Goal: Transaction & Acquisition: Purchase product/service

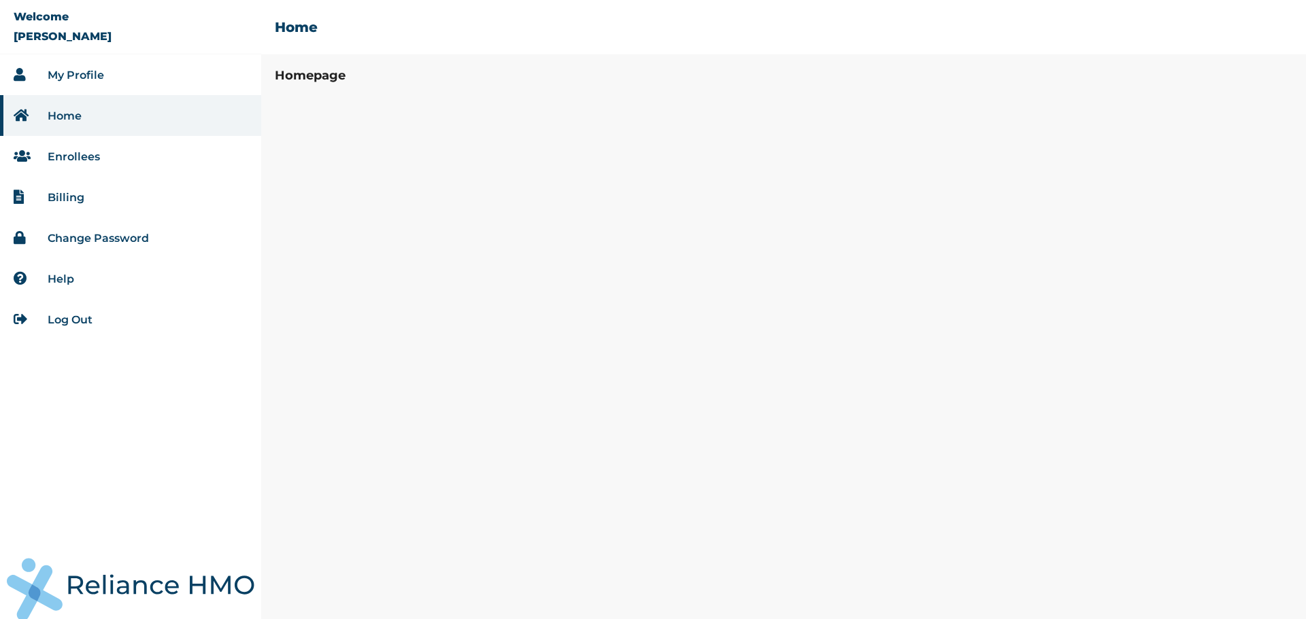
click at [91, 118] on li "Home" at bounding box center [130, 115] width 261 height 41
click at [89, 155] on link "Enrollees" at bounding box center [74, 156] width 52 height 13
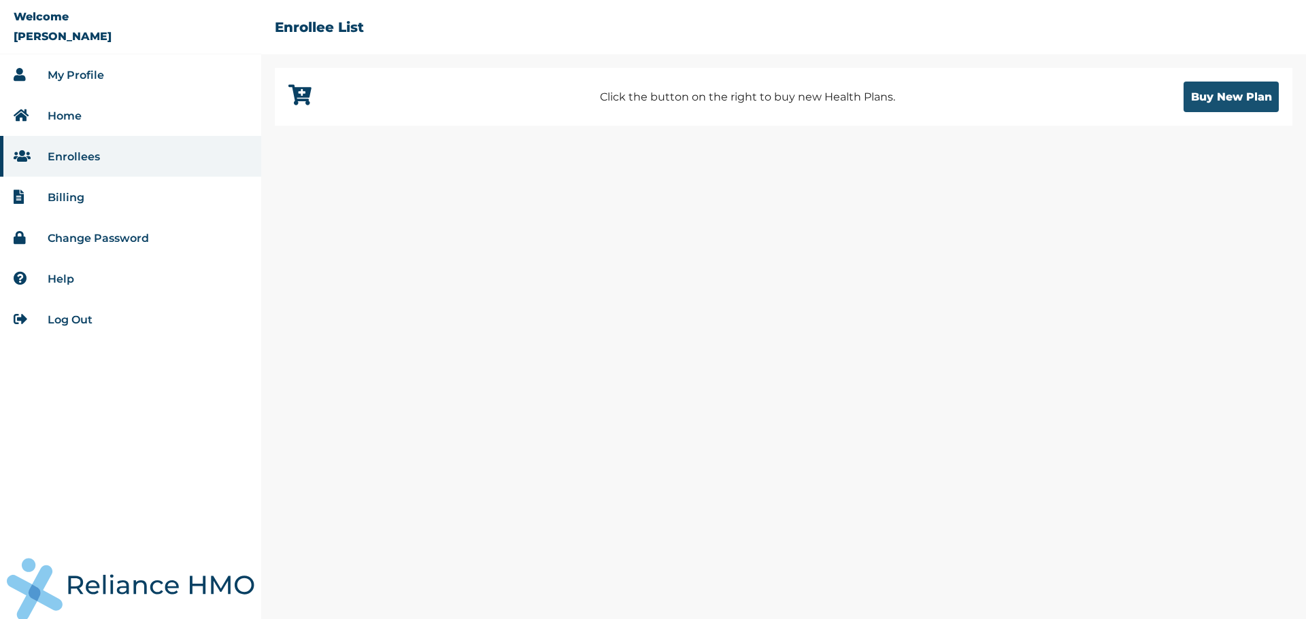
click at [1248, 90] on button "Buy New Plan" at bounding box center [1230, 97] width 95 height 31
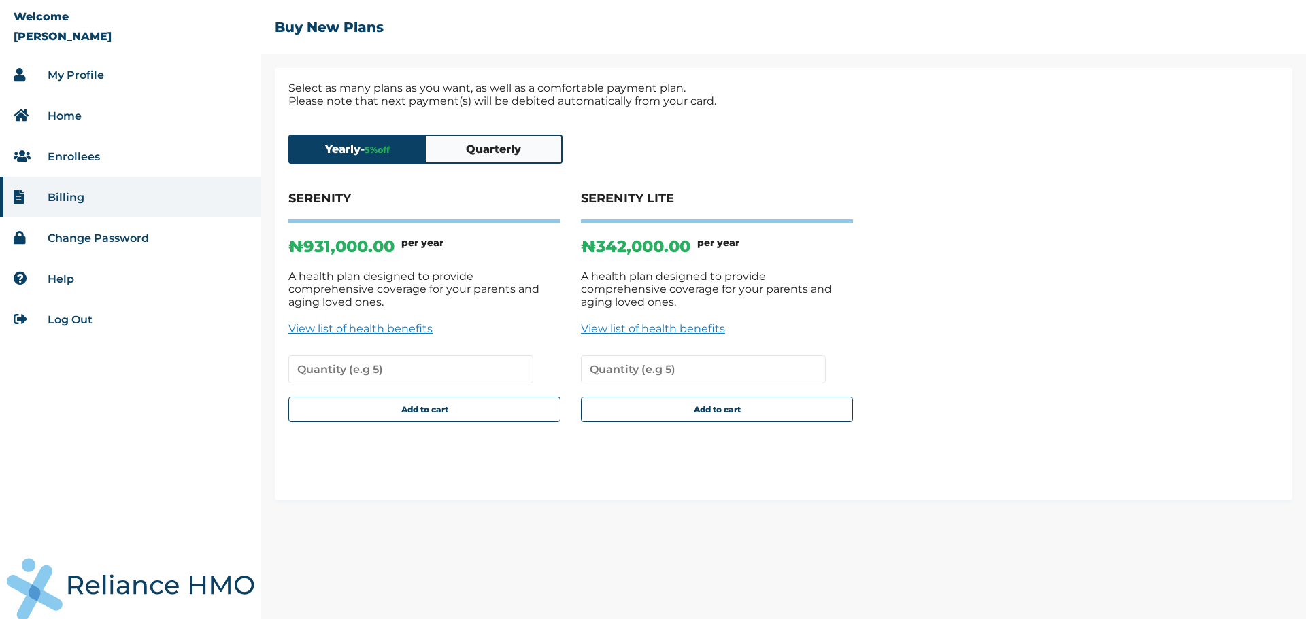
click at [496, 146] on button "Quarterly" at bounding box center [494, 149] width 136 height 27
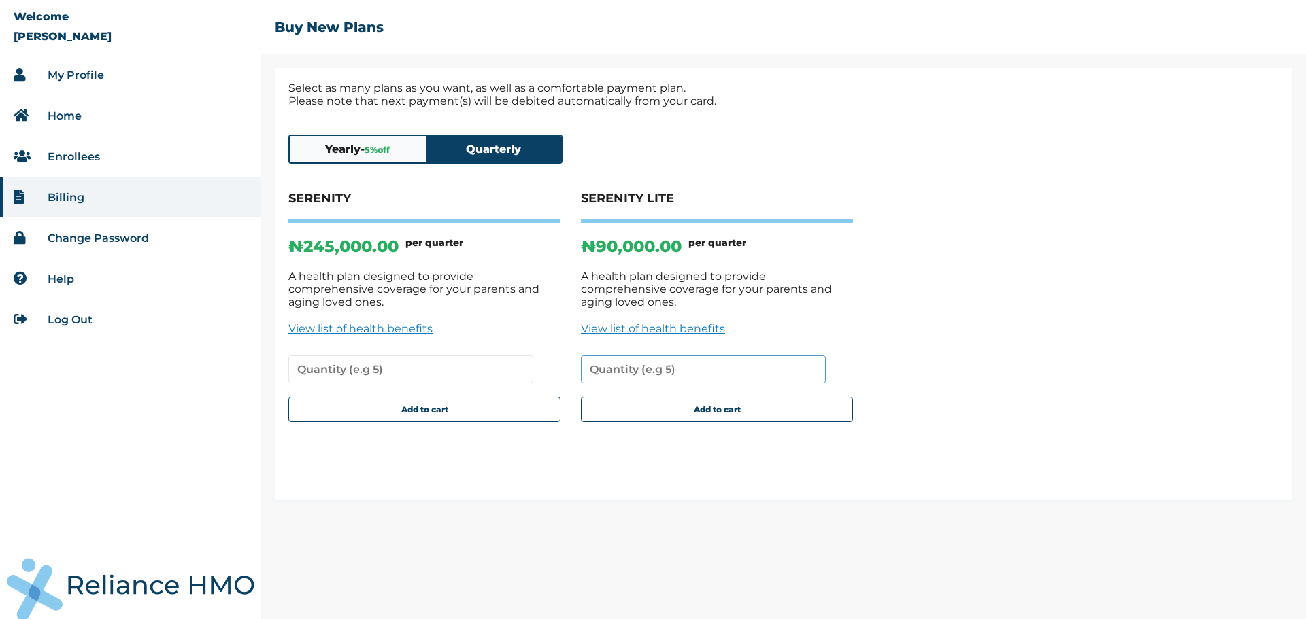
click at [698, 356] on input "number" at bounding box center [703, 370] width 245 height 28
type input "1"
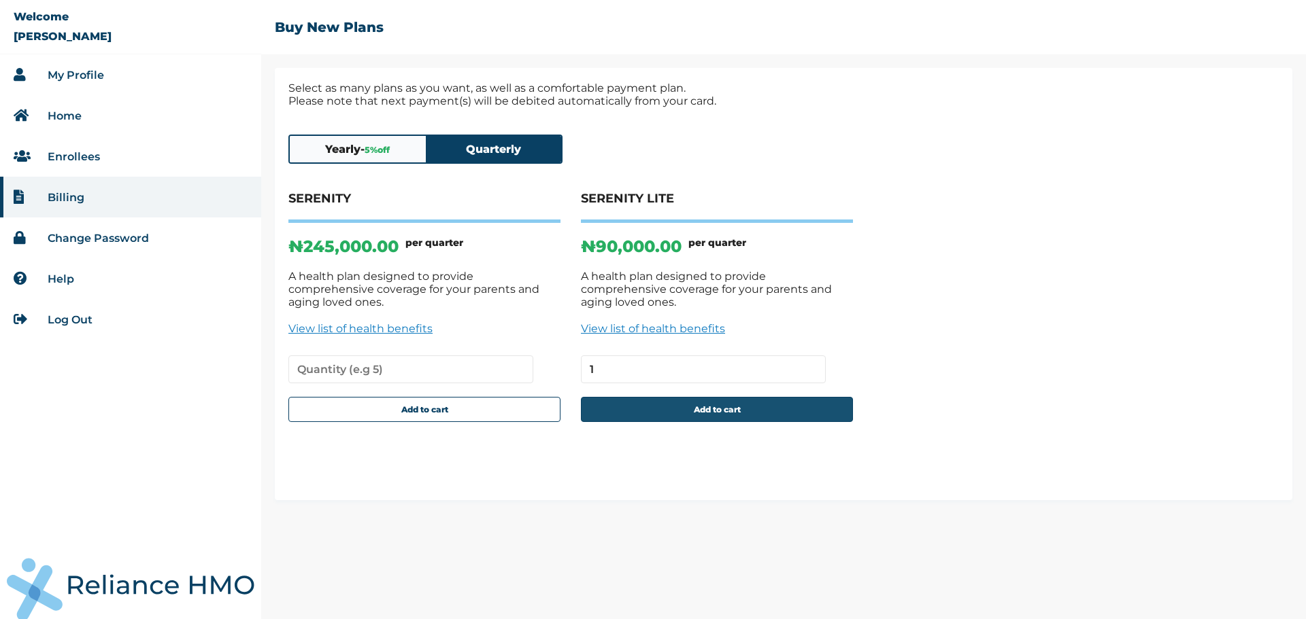
click at [724, 399] on button "Add to cart" at bounding box center [717, 409] width 272 height 25
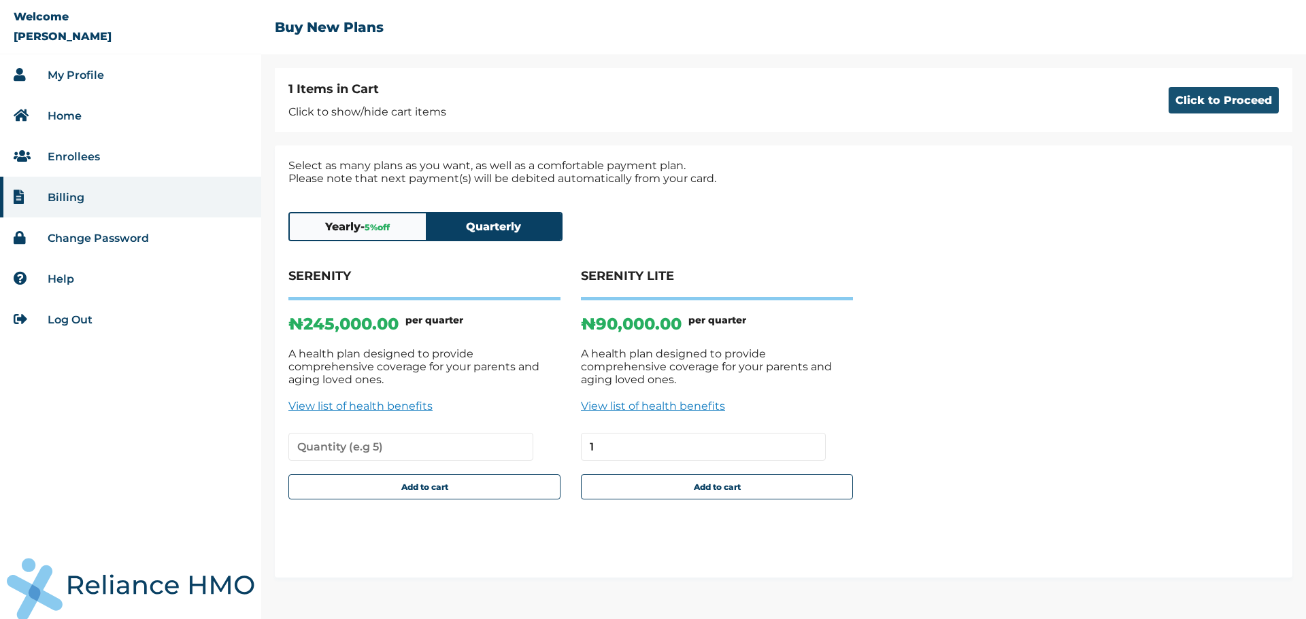
click at [1193, 97] on button "Click to Proceed" at bounding box center [1223, 100] width 110 height 27
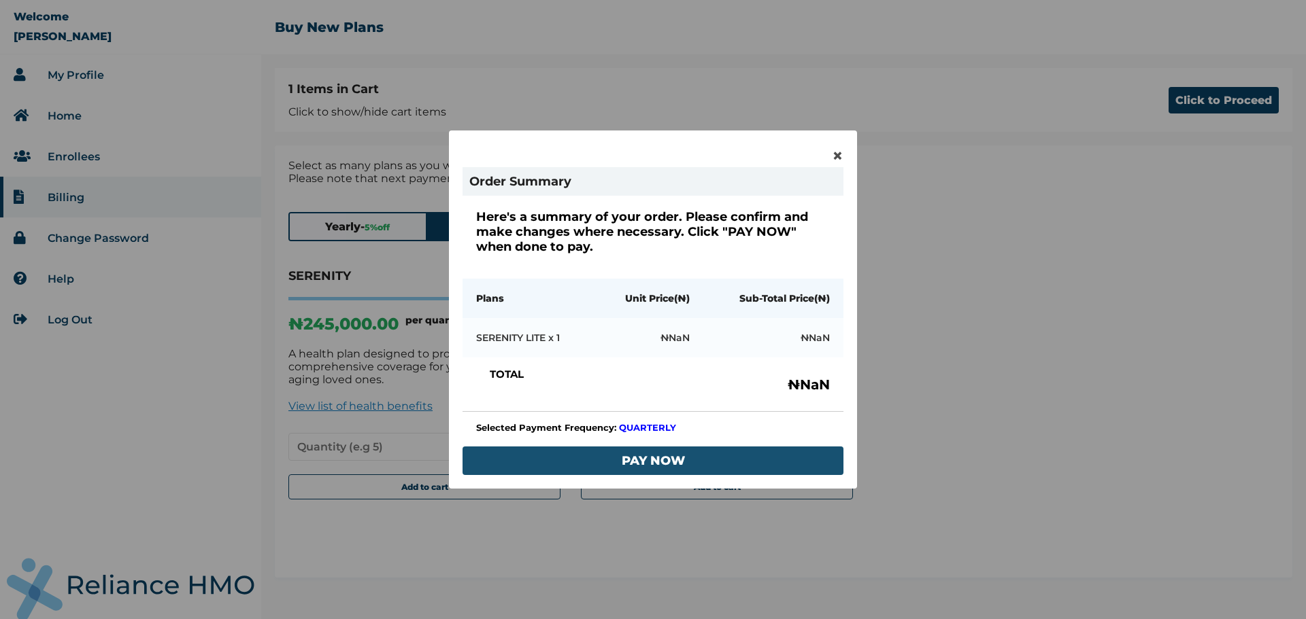
click at [754, 459] on button "PAY NOW" at bounding box center [652, 461] width 381 height 29
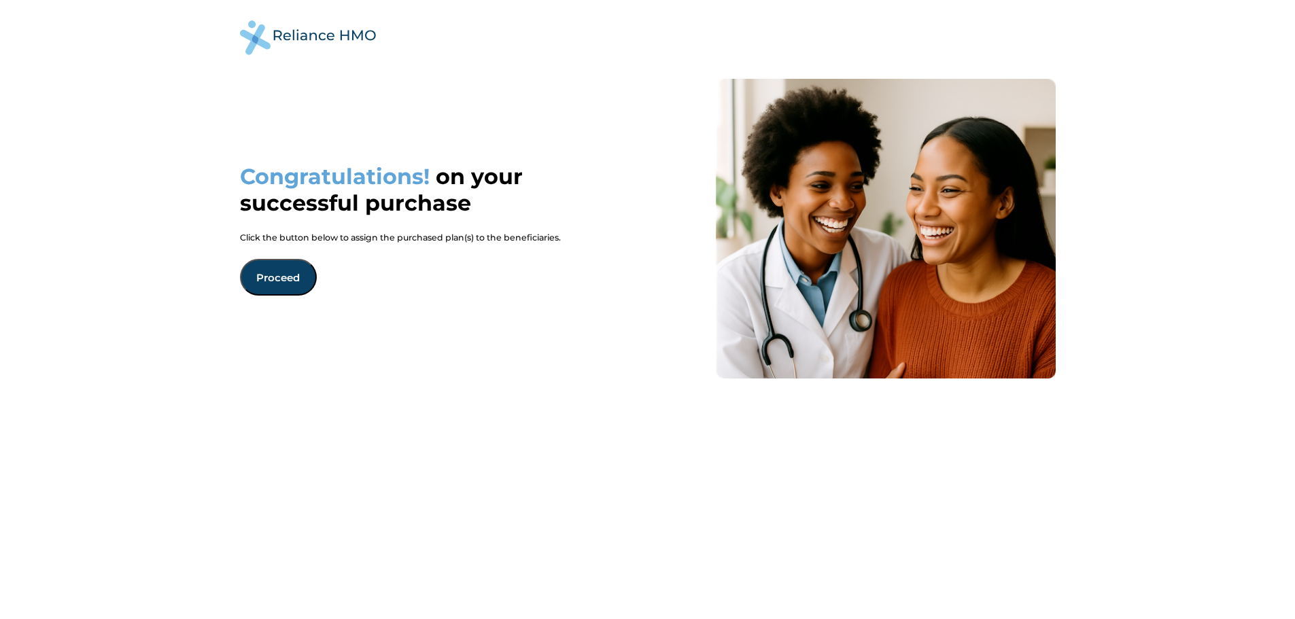
click at [290, 277] on button "Proceed" at bounding box center [278, 277] width 77 height 37
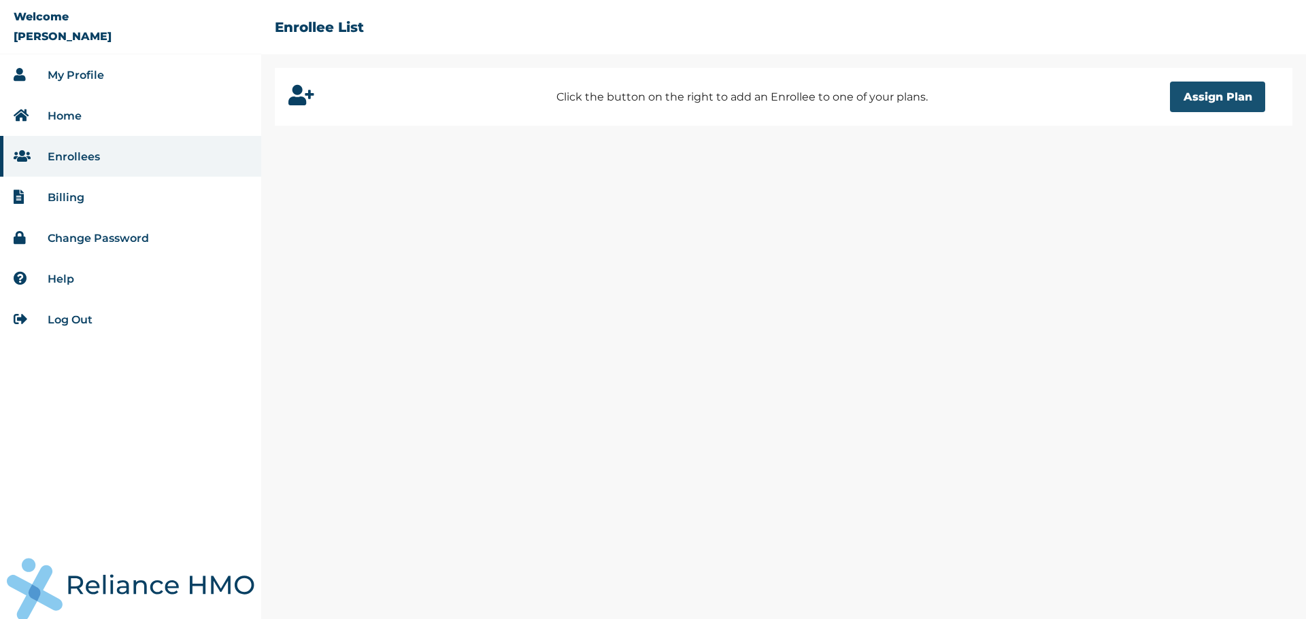
click at [1237, 97] on button "Assign Plan" at bounding box center [1217, 97] width 95 height 31
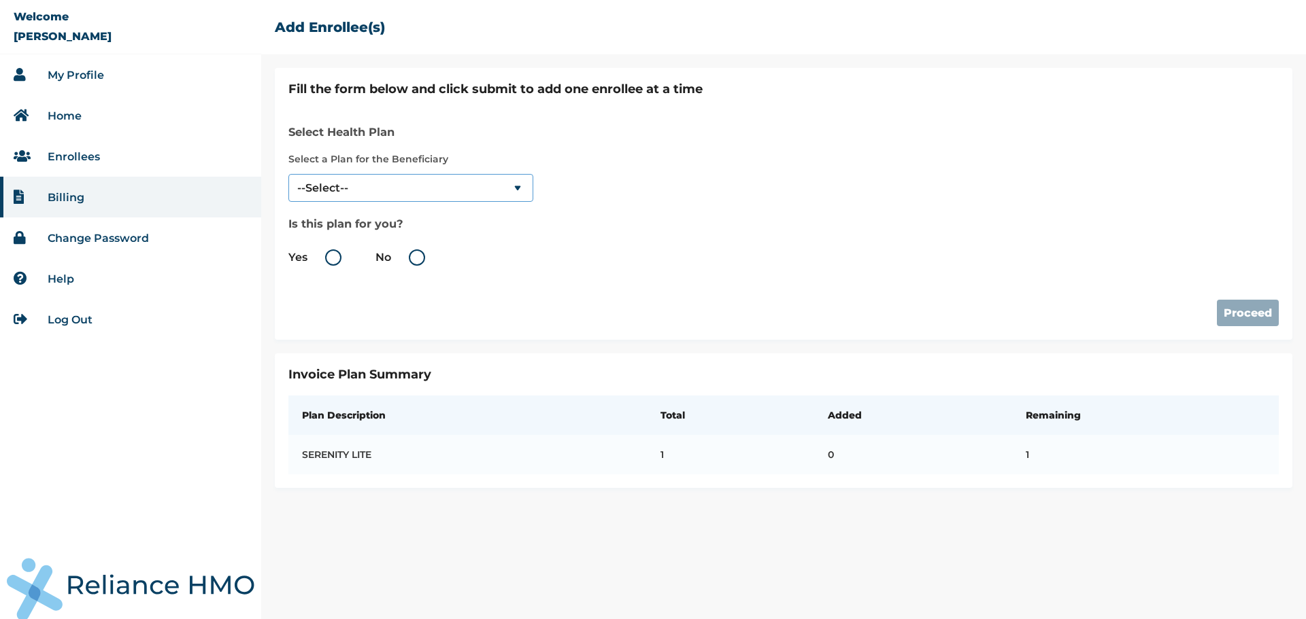
click at [449, 190] on select "--Select-- SERENITY LITE" at bounding box center [410, 188] width 245 height 28
select select "18028"
click at [288, 174] on select "--Select-- SERENITY LITE" at bounding box center [410, 188] width 245 height 28
click at [331, 257] on label "Yes" at bounding box center [318, 258] width 60 height 16
click at [321, 257] on input "Yes" at bounding box center [310, 258] width 22 height 22
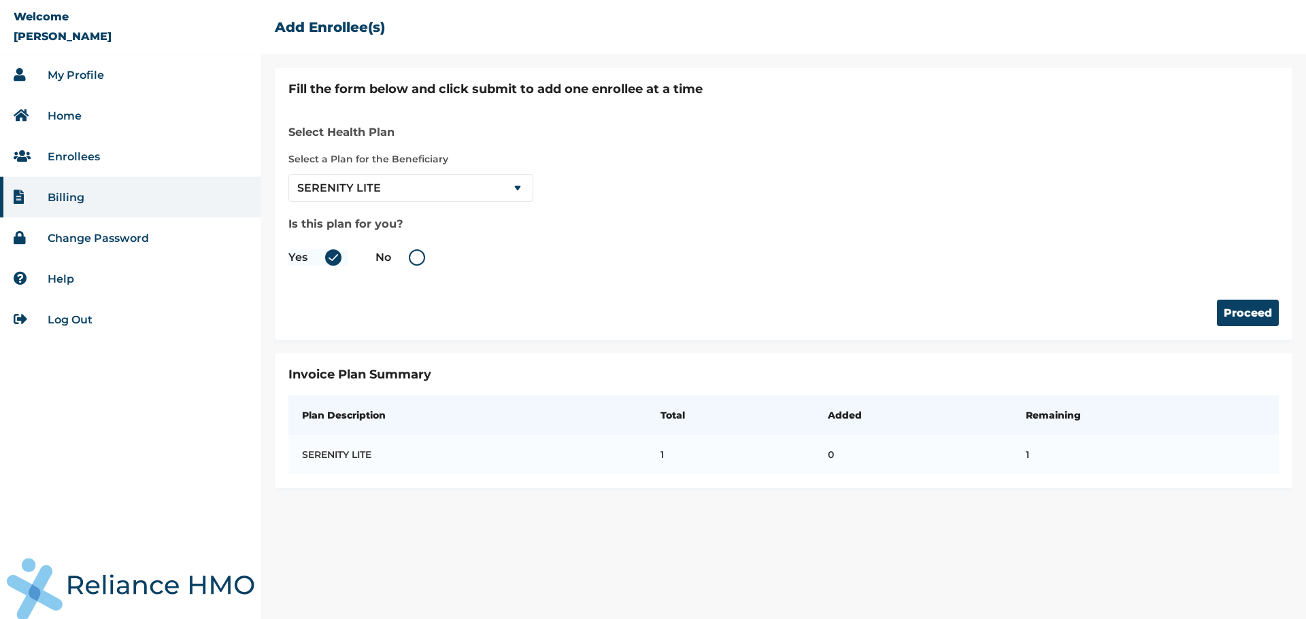
radio input "true"
click at [1234, 311] on button "Proceed" at bounding box center [1248, 313] width 62 height 27
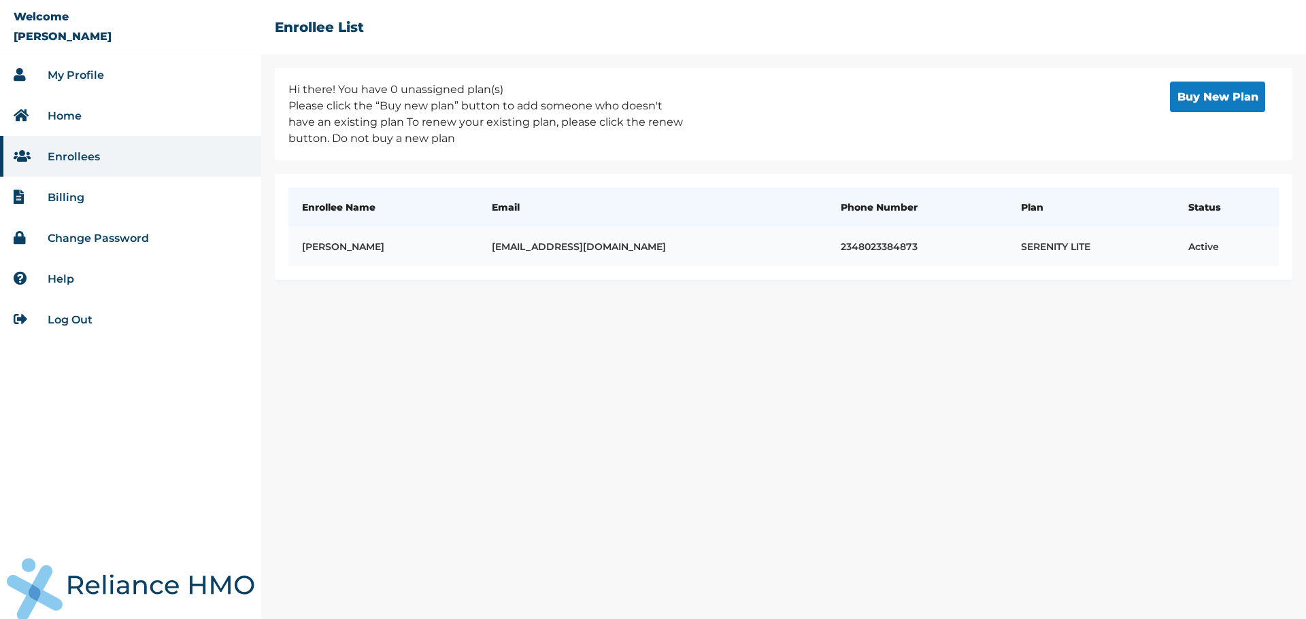
click at [1142, 248] on td "SERENITY LITE" at bounding box center [1090, 246] width 167 height 39
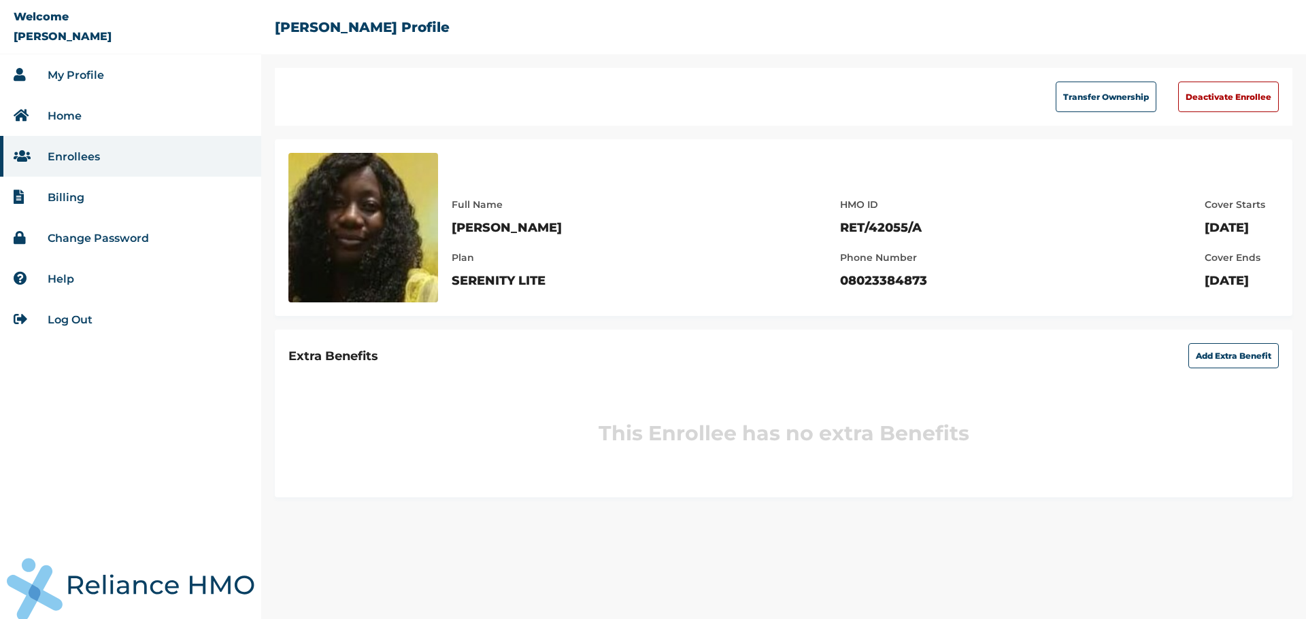
drag, startPoint x: 452, startPoint y: 203, endPoint x: 1275, endPoint y: 287, distance: 827.7
click at [1275, 287] on div "Full Name Motolani Bucknor Plan SERENITY LITE HMO ID RET/42055/A Phone Number 0…" at bounding box center [865, 236] width 827 height 106
copy div "Full Name Motolani Bucknor Plan SERENITY LITE HMO ID RET/42055/A Phone Number 0…"
click at [75, 117] on link "Home" at bounding box center [65, 115] width 34 height 13
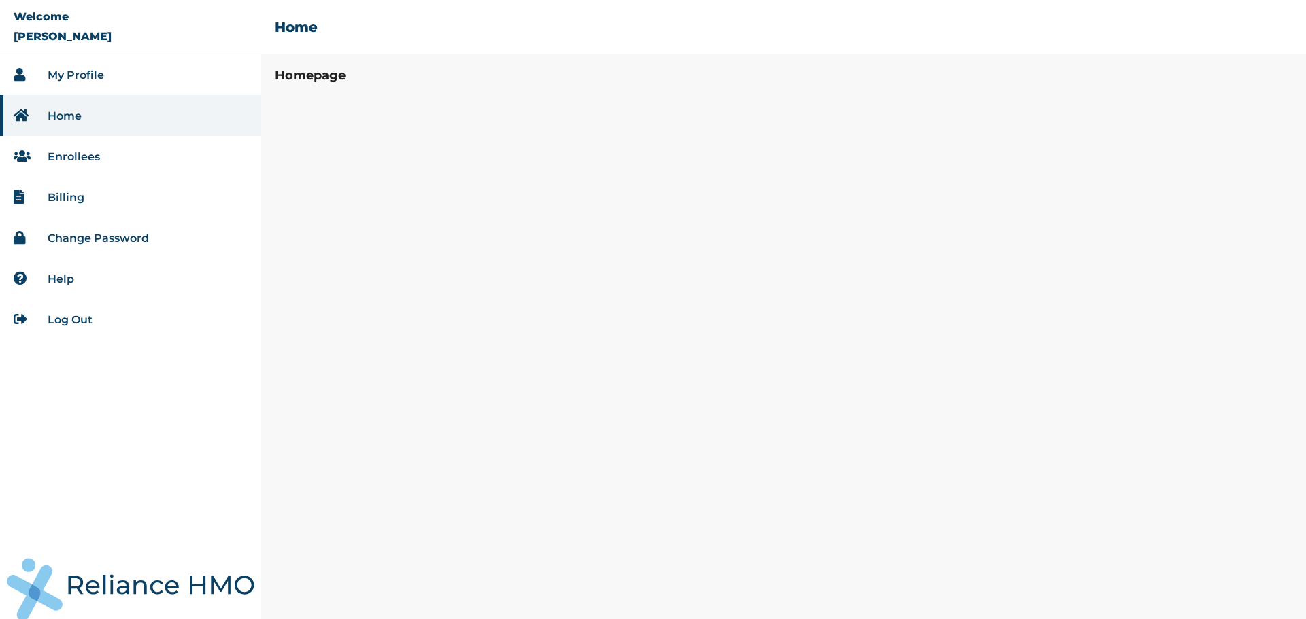
click at [77, 155] on link "Enrollees" at bounding box center [74, 156] width 52 height 13
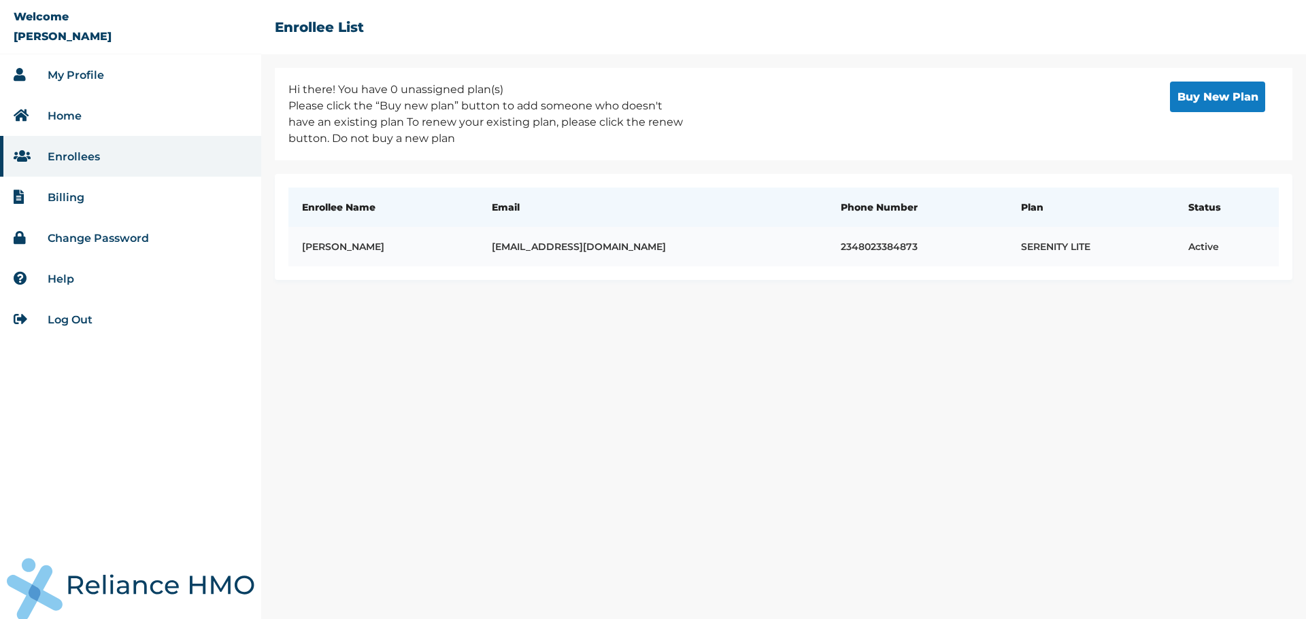
click at [1122, 257] on td "SERENITY LITE" at bounding box center [1090, 246] width 167 height 39
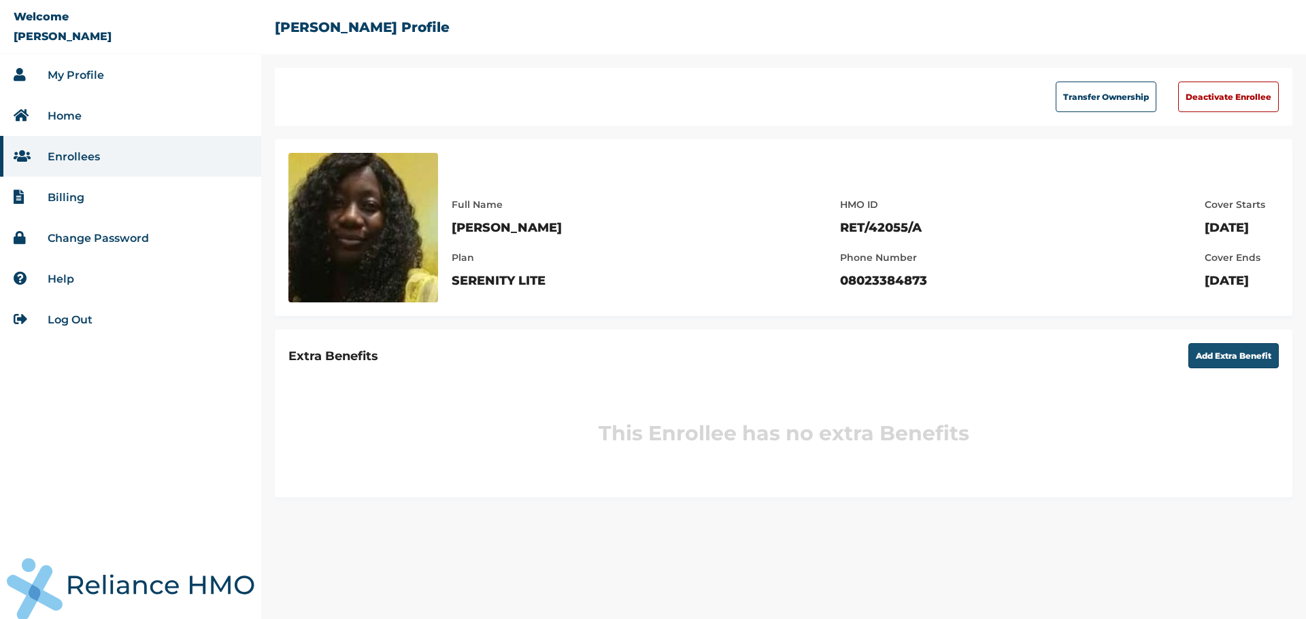
click at [1229, 350] on button "Add Extra Benefit" at bounding box center [1233, 355] width 90 height 25
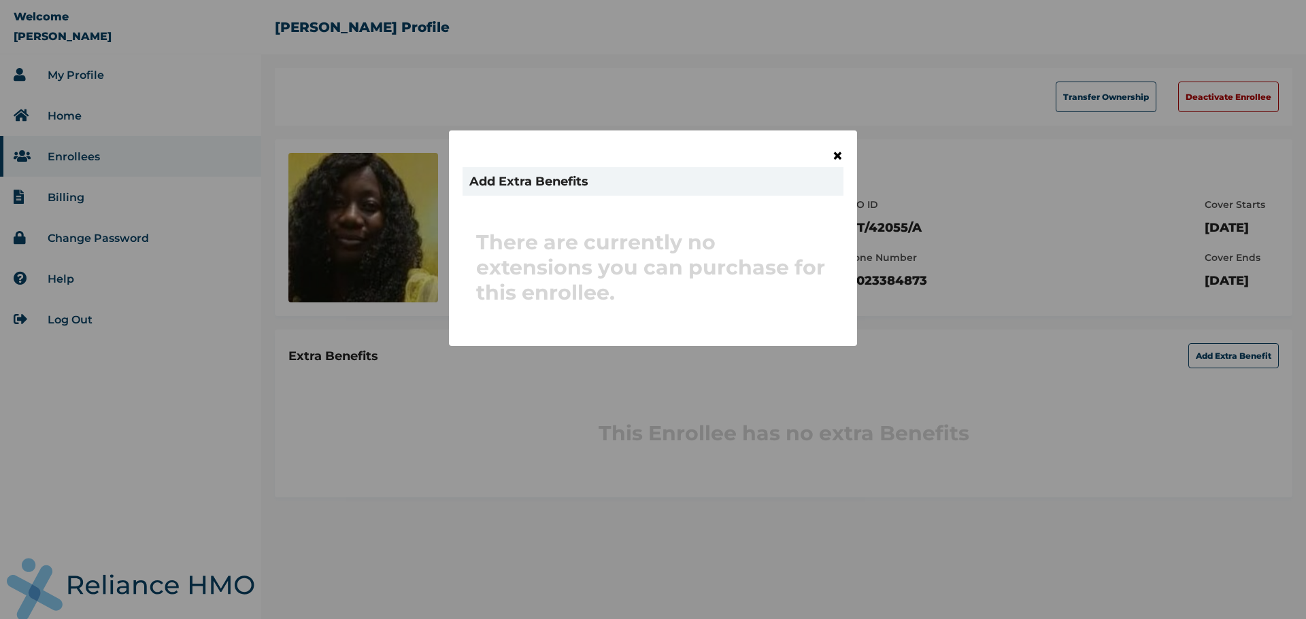
click at [833, 156] on span "×" at bounding box center [838, 155] width 12 height 23
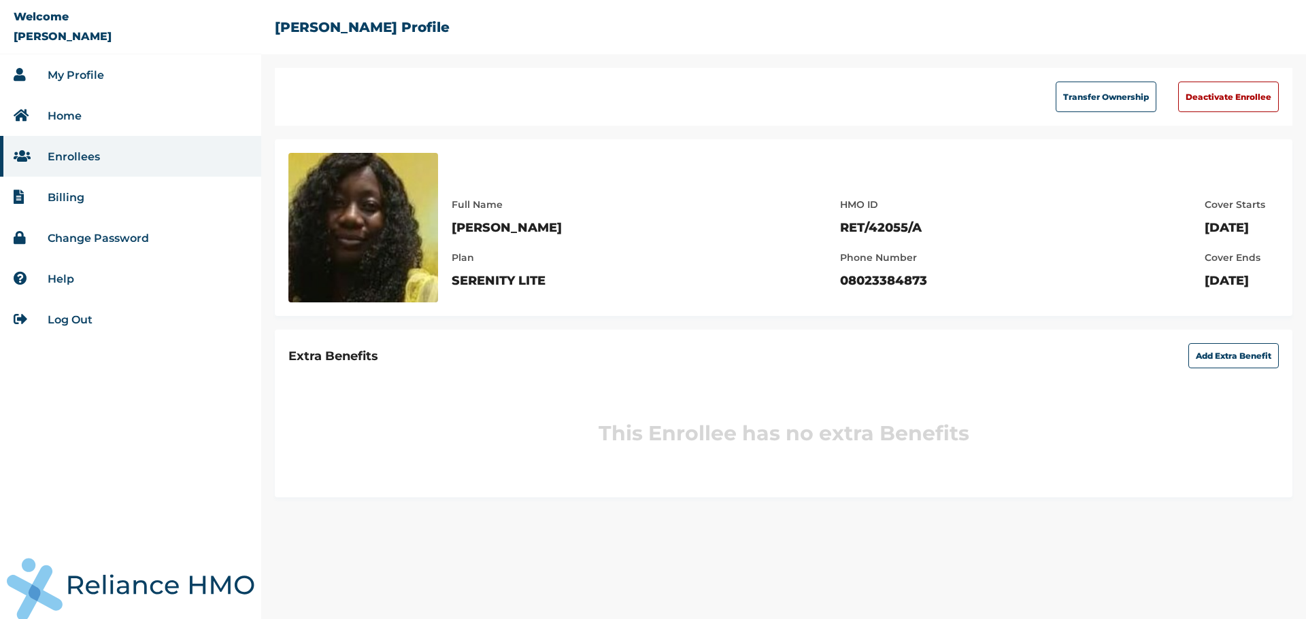
click at [85, 113] on li "Home" at bounding box center [130, 115] width 261 height 41
click at [81, 115] on link "Home" at bounding box center [65, 115] width 34 height 13
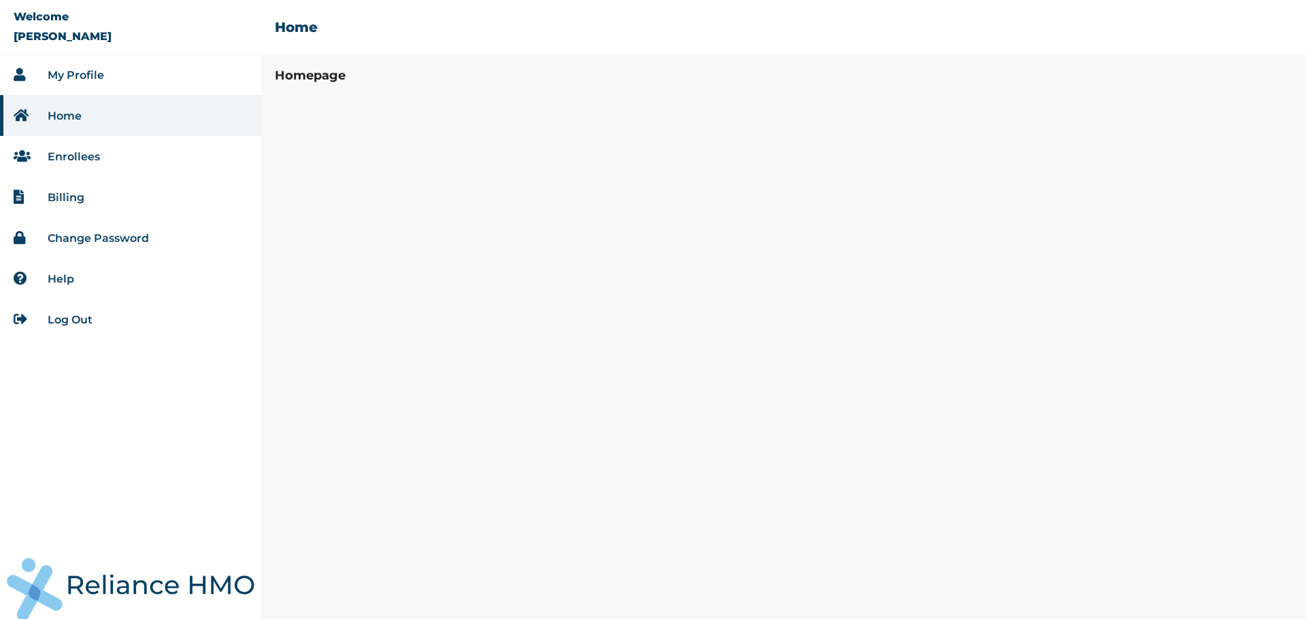
click at [104, 69] on li "My Profile" at bounding box center [130, 74] width 261 height 41
click at [72, 316] on link "Log Out" at bounding box center [70, 319] width 45 height 13
